Goal: Transaction & Acquisition: Book appointment/travel/reservation

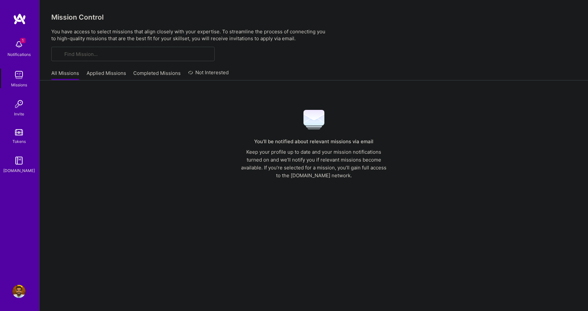
click at [16, 46] on img at bounding box center [18, 44] width 13 height 13
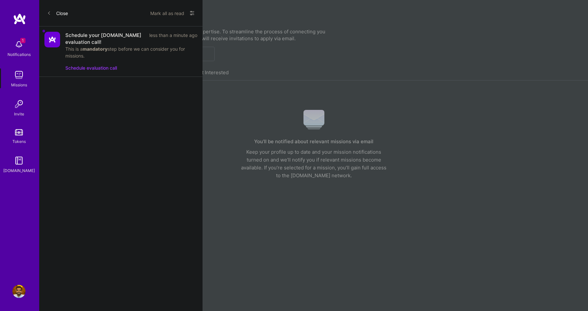
click at [100, 70] on button "Schedule evaluation call" at bounding box center [91, 67] width 52 height 7
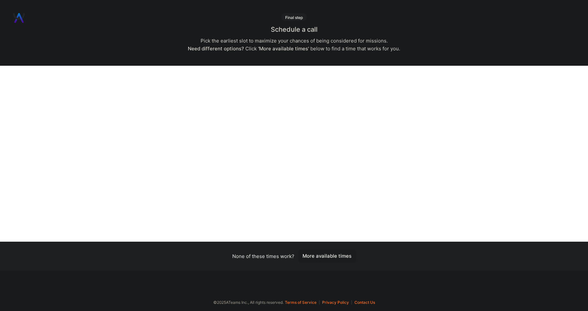
click at [325, 255] on button "More available times" at bounding box center [327, 255] width 58 height 13
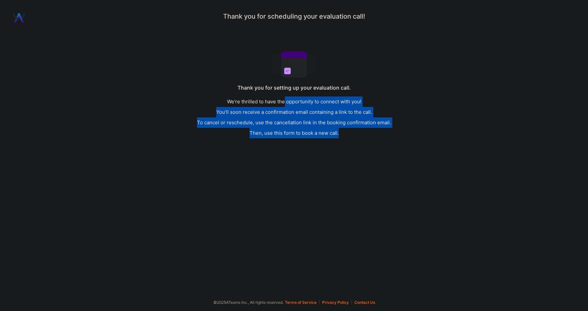
drag, startPoint x: 284, startPoint y: 101, endPoint x: 366, endPoint y: 136, distance: 89.1
click at [363, 133] on div "We’re thrilled to have the opportunity to connect with you! You’ll soon receive…" at bounding box center [294, 117] width 194 height 42
click at [366, 136] on div "We’re thrilled to have the opportunity to connect with you! You’ll soon receive…" at bounding box center [294, 117] width 194 height 42
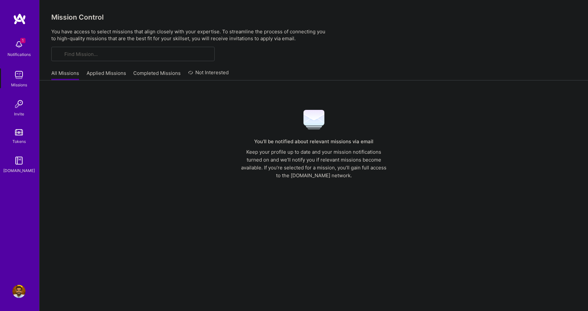
click at [20, 50] on img at bounding box center [18, 44] width 13 height 13
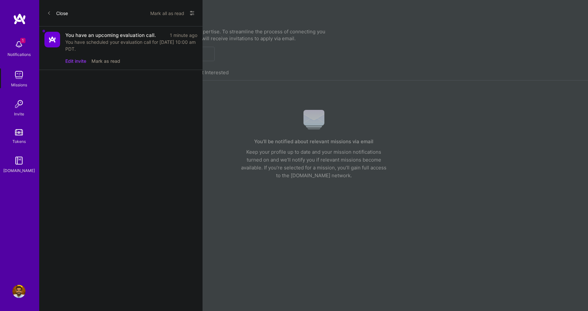
click at [115, 43] on div "You have scheduled your evaluation call for [DATE] 10:00 am PDT." at bounding box center [131, 46] width 132 height 14
click at [74, 63] on button "Edit invite" at bounding box center [75, 61] width 21 height 7
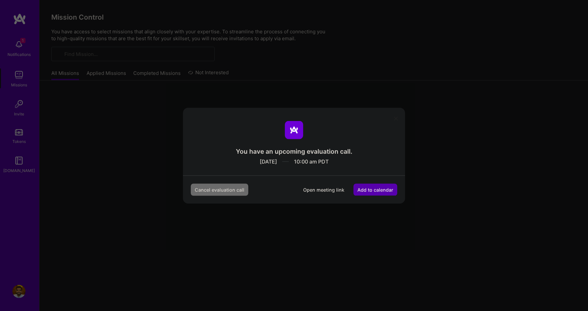
drag, startPoint x: 323, startPoint y: 189, endPoint x: 394, endPoint y: 123, distance: 97.3
click at [397, 122] on div "You have an upcoming evaluation call. [DATE] 10:00 am PDT Cancel evaluation cal…" at bounding box center [294, 155] width 222 height 96
click at [397, 120] on icon "modal" at bounding box center [396, 119] width 4 height 4
